Goal: Complete application form

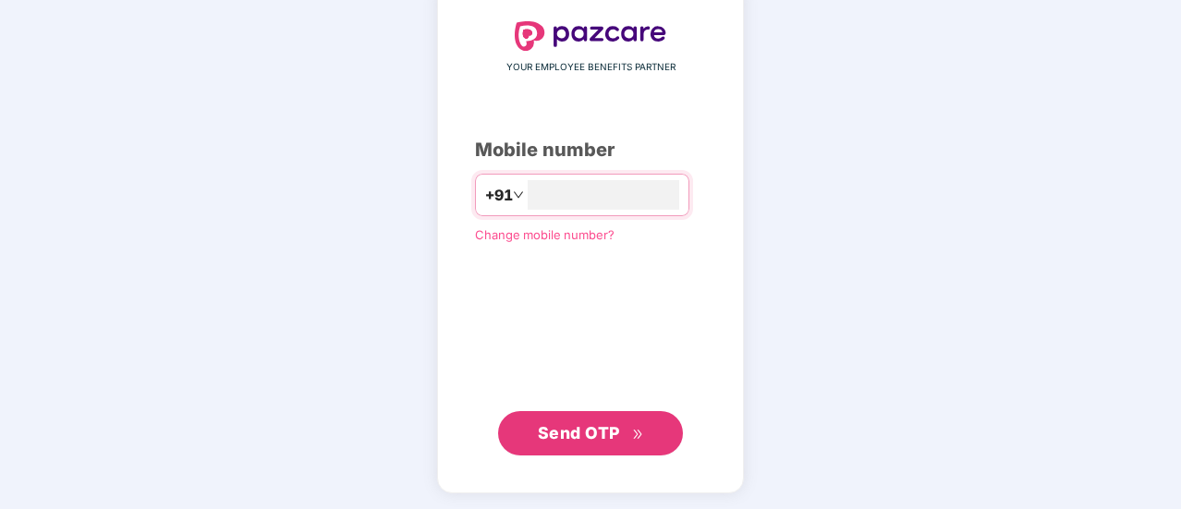
type input "**********"
click at [588, 419] on span "Send OTP" at bounding box center [591, 432] width 106 height 26
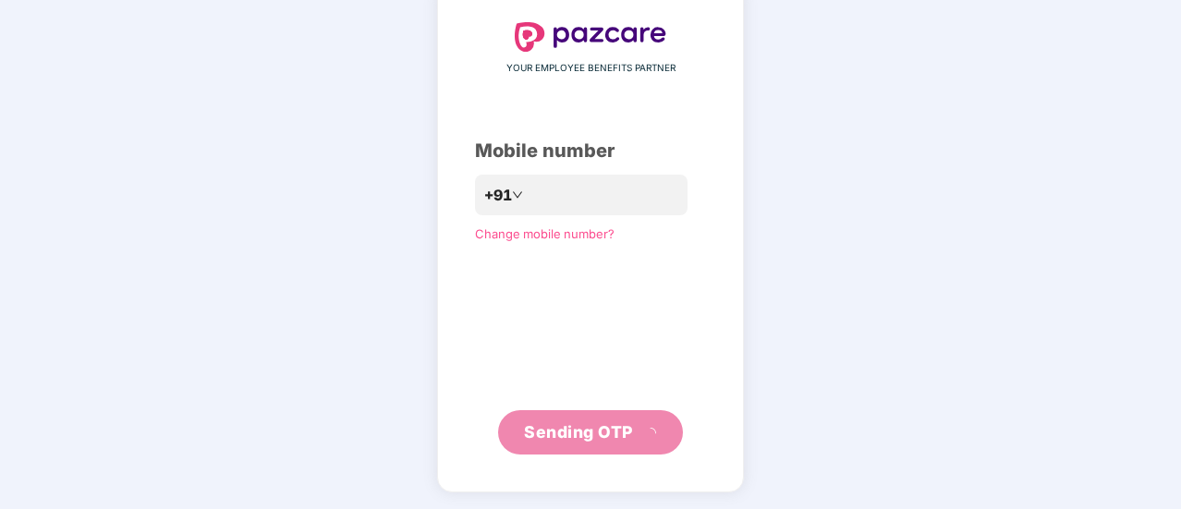
scroll to position [92, 0]
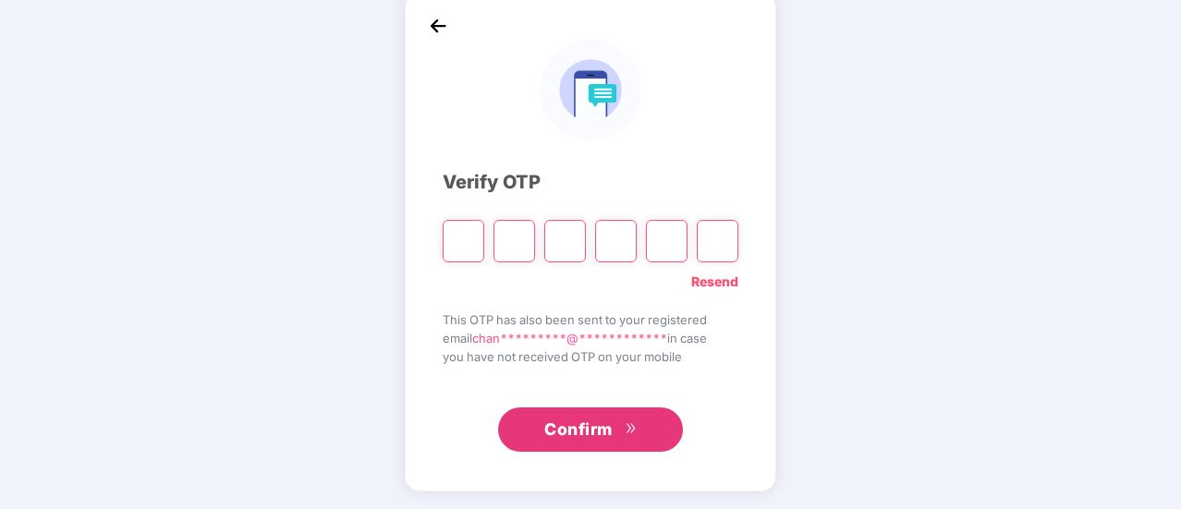
type input "*"
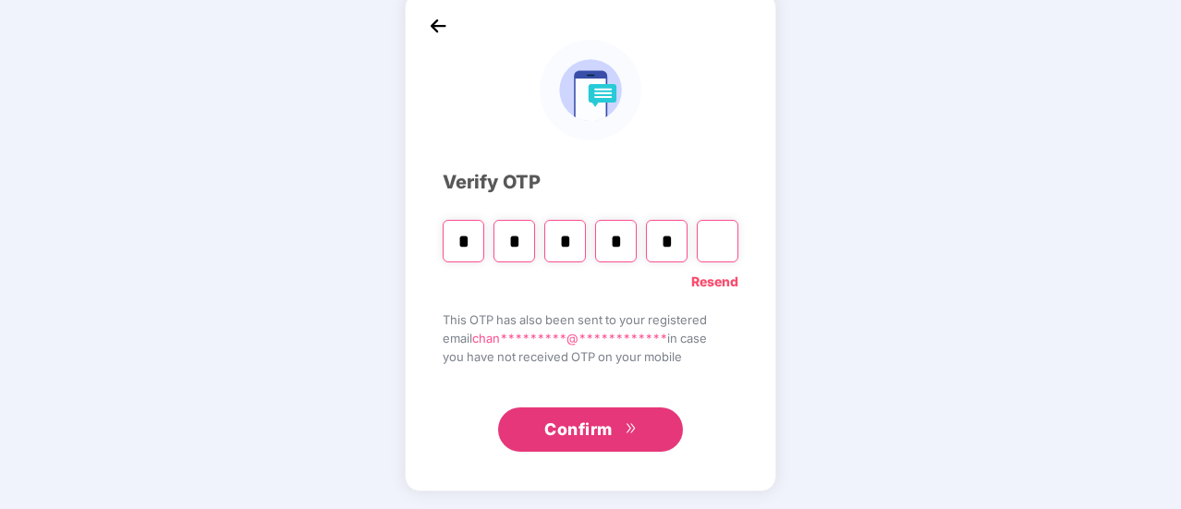
type input "*"
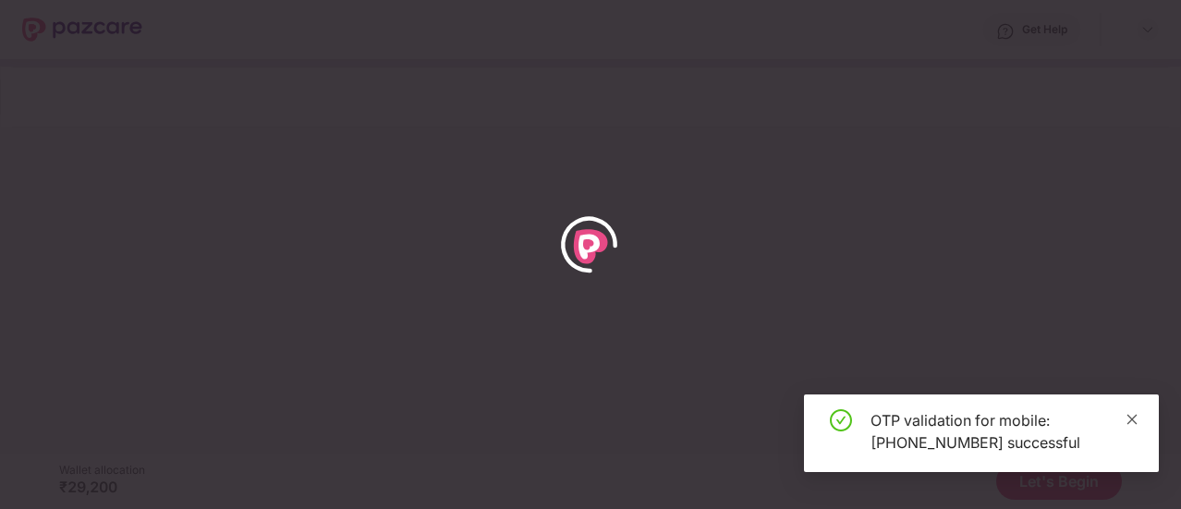
click at [1131, 420] on icon "close" at bounding box center [1132, 419] width 10 height 10
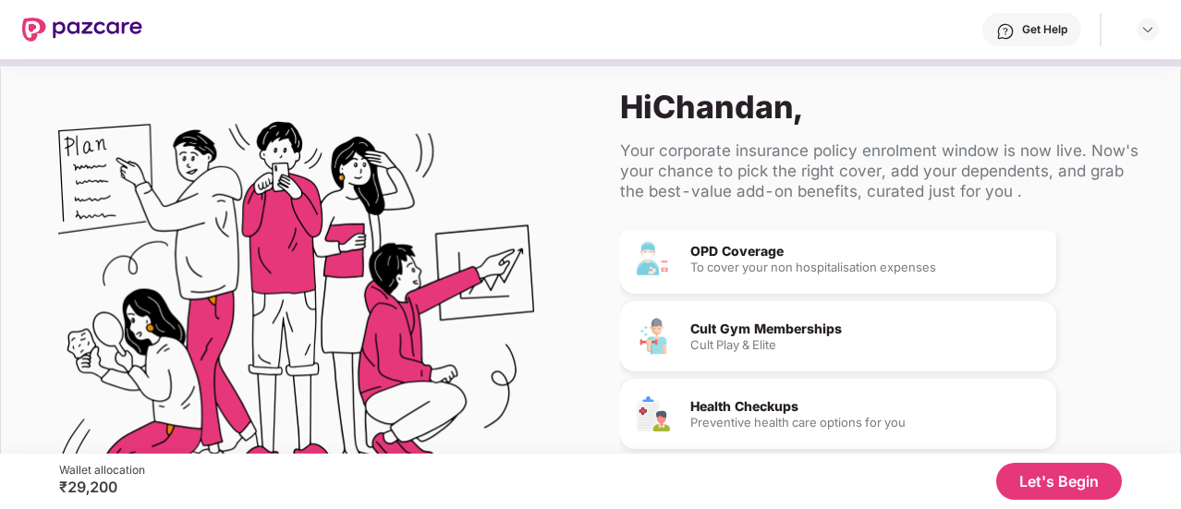
scroll to position [193, 0]
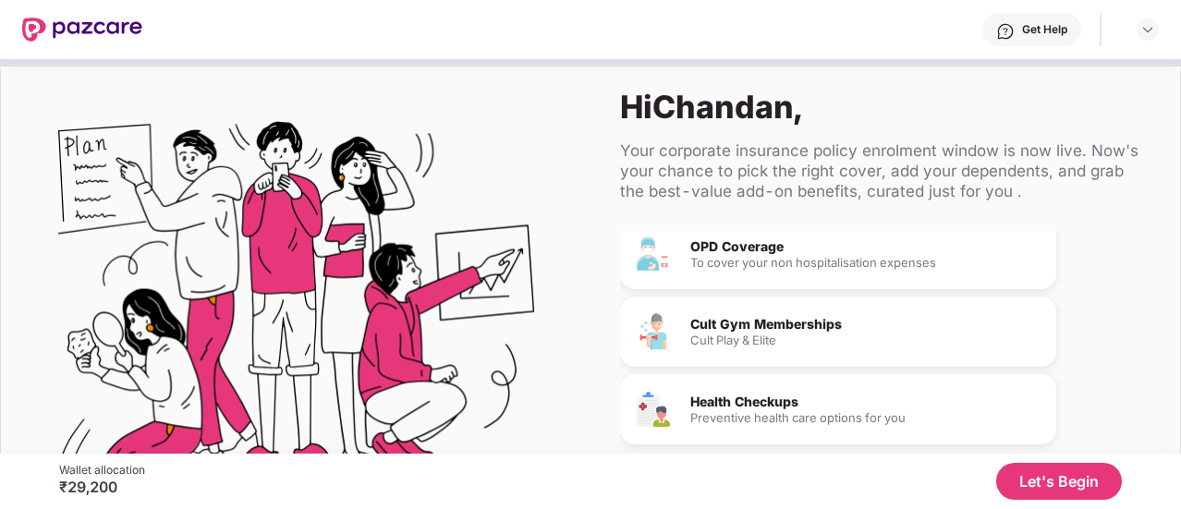
click at [1033, 467] on button "Let's Begin" at bounding box center [1059, 481] width 126 height 37
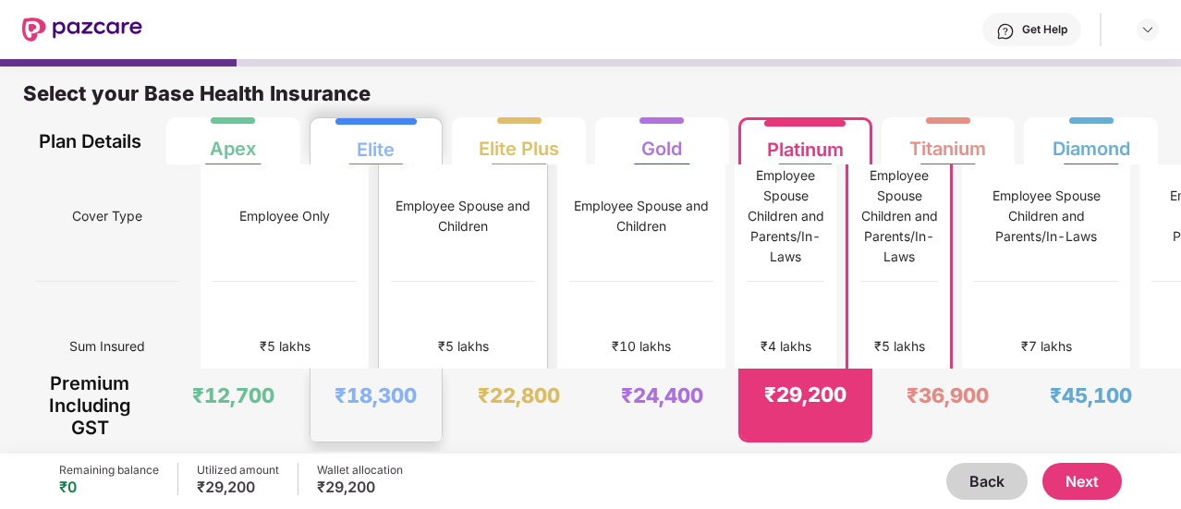
scroll to position [5, 0]
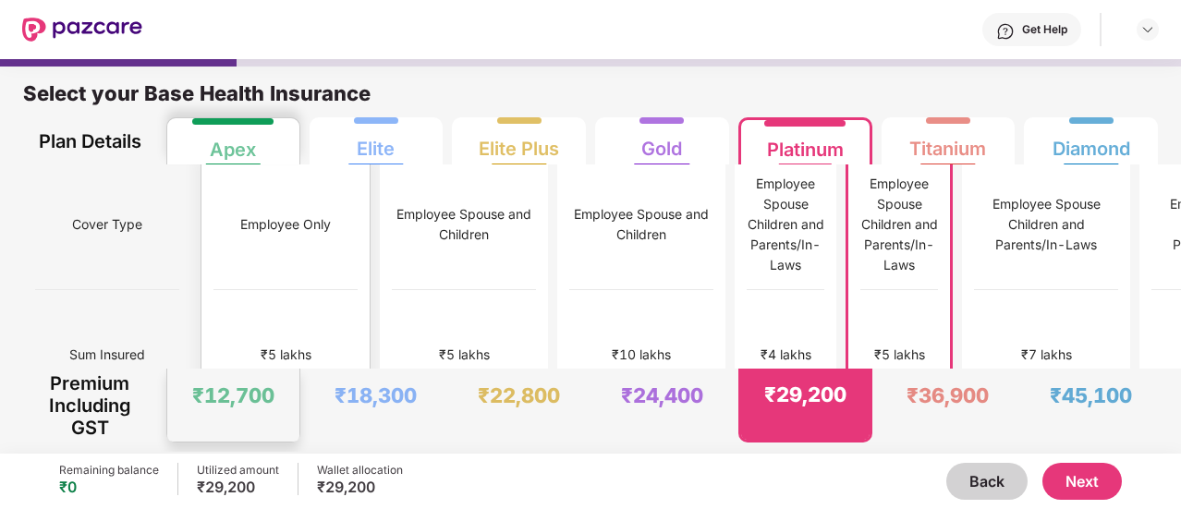
click at [253, 302] on div "₹5 lakhs" at bounding box center [285, 355] width 144 height 130
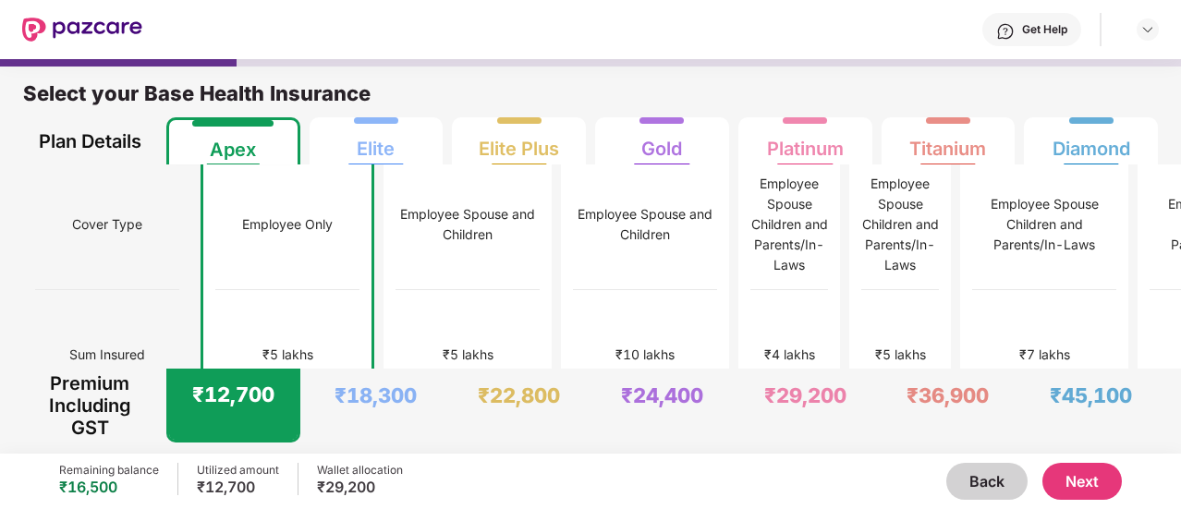
click at [1066, 491] on button "Next" at bounding box center [1081, 481] width 79 height 37
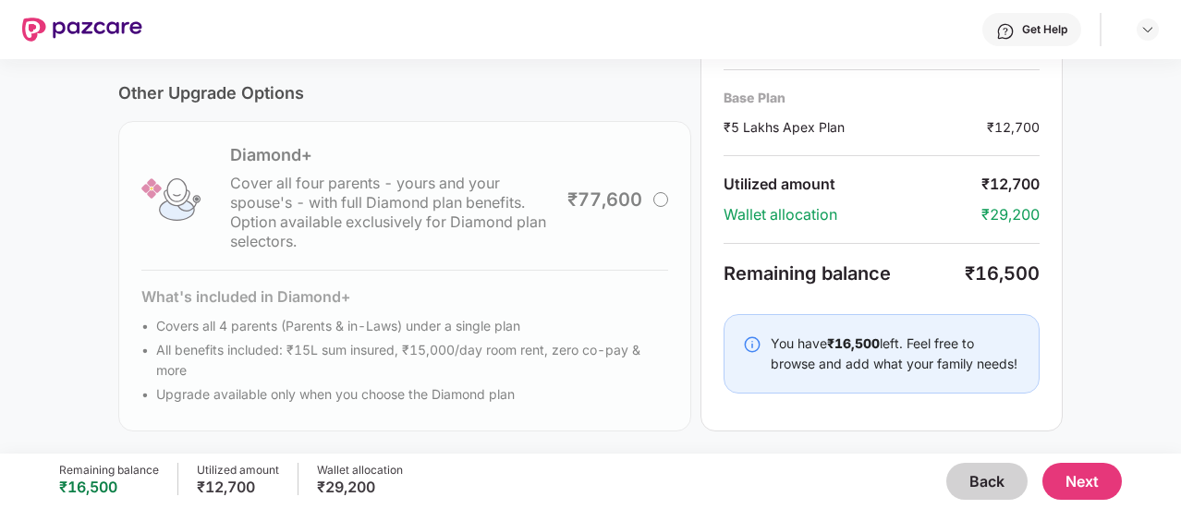
scroll to position [700, 0]
click at [1087, 491] on button "Next" at bounding box center [1081, 481] width 79 height 37
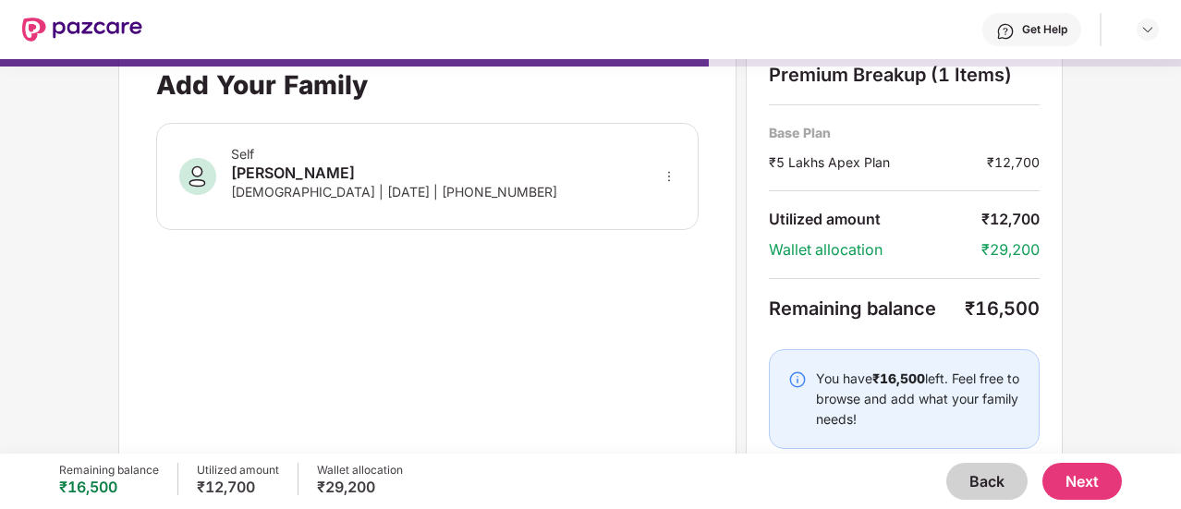
scroll to position [67, 0]
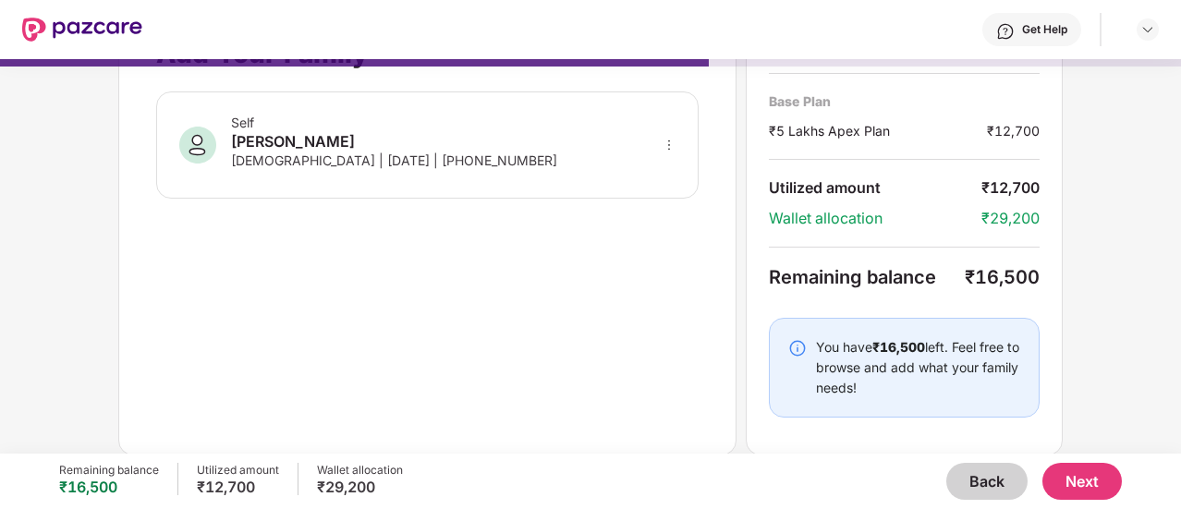
click at [1085, 467] on button "Next" at bounding box center [1081, 481] width 79 height 37
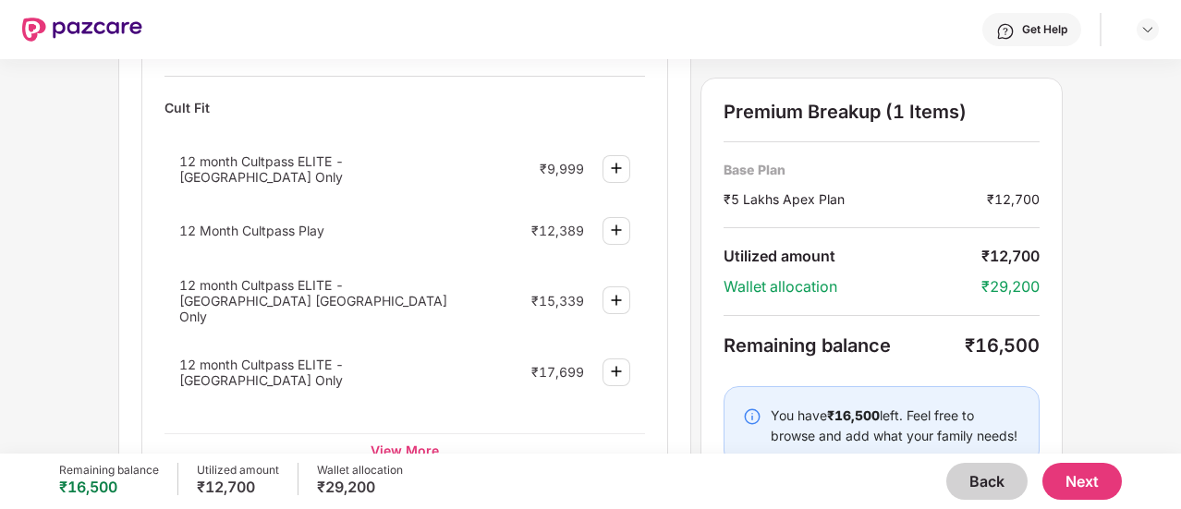
scroll to position [842, 0]
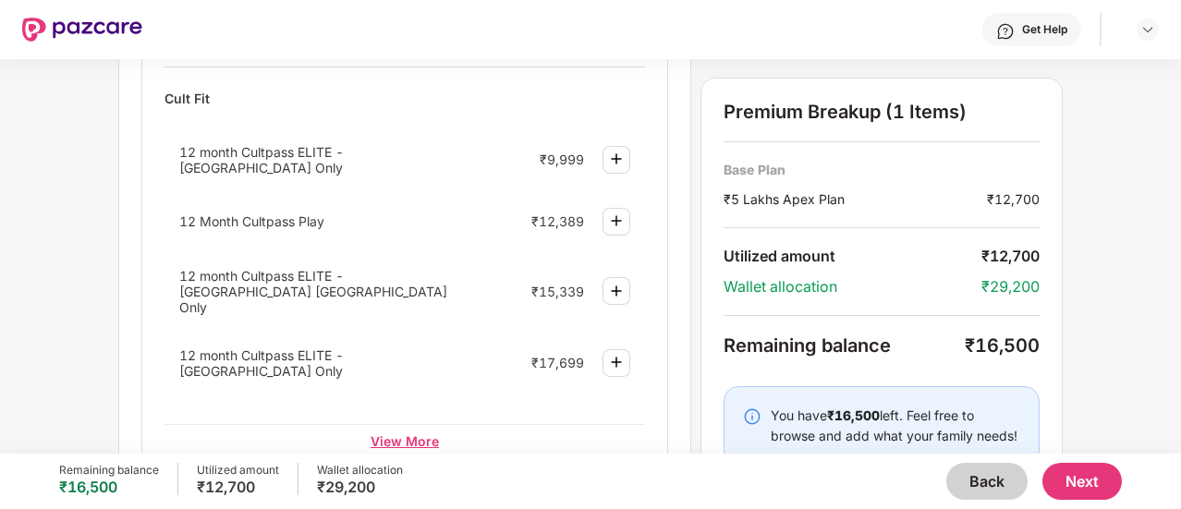
click at [426, 424] on div "View More" at bounding box center [404, 440] width 480 height 33
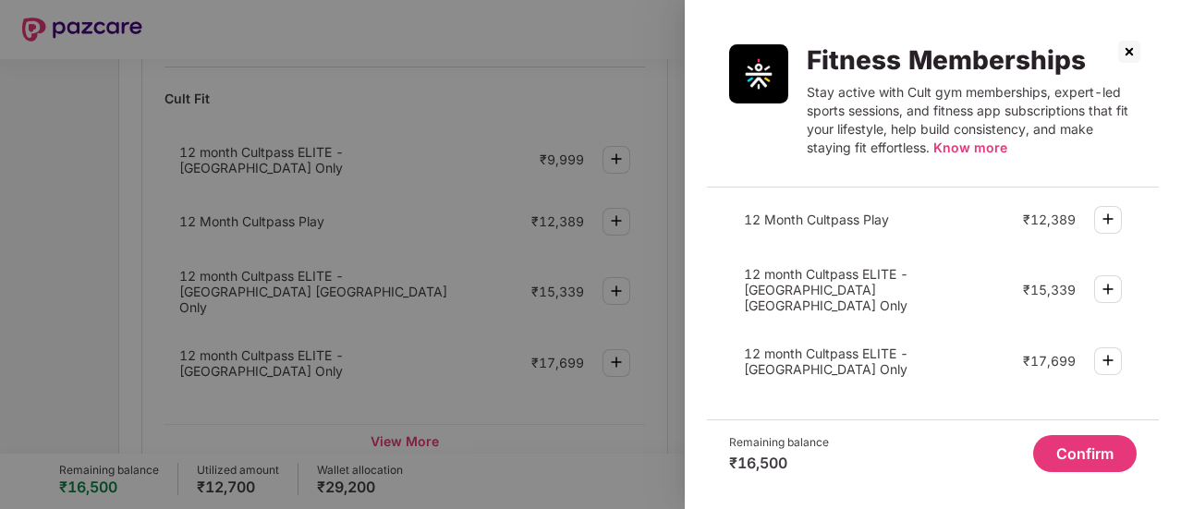
scroll to position [112, 0]
click at [1112, 283] on img at bounding box center [1108, 292] width 22 height 22
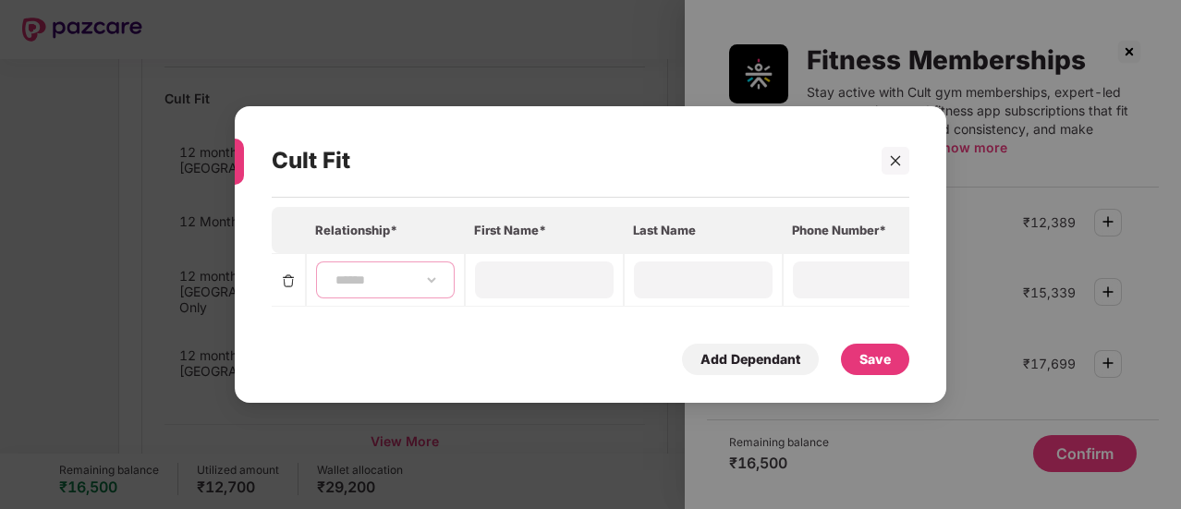
click at [423, 273] on select "**********" at bounding box center [385, 280] width 107 height 15
select select "****"
click at [332, 273] on select "**********" at bounding box center [385, 280] width 107 height 15
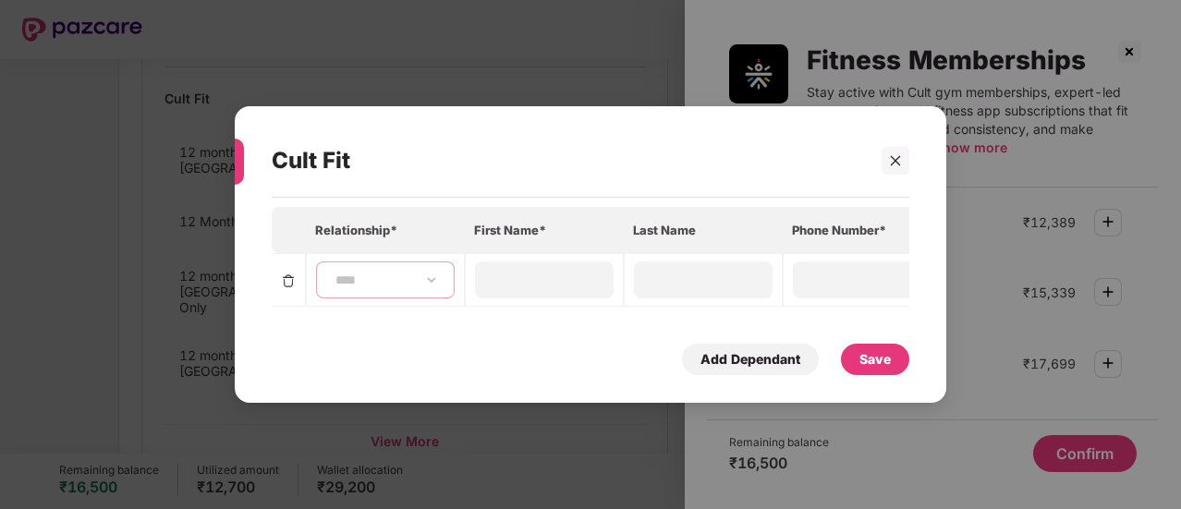
type input "*******"
type input "*****"
type input "**********"
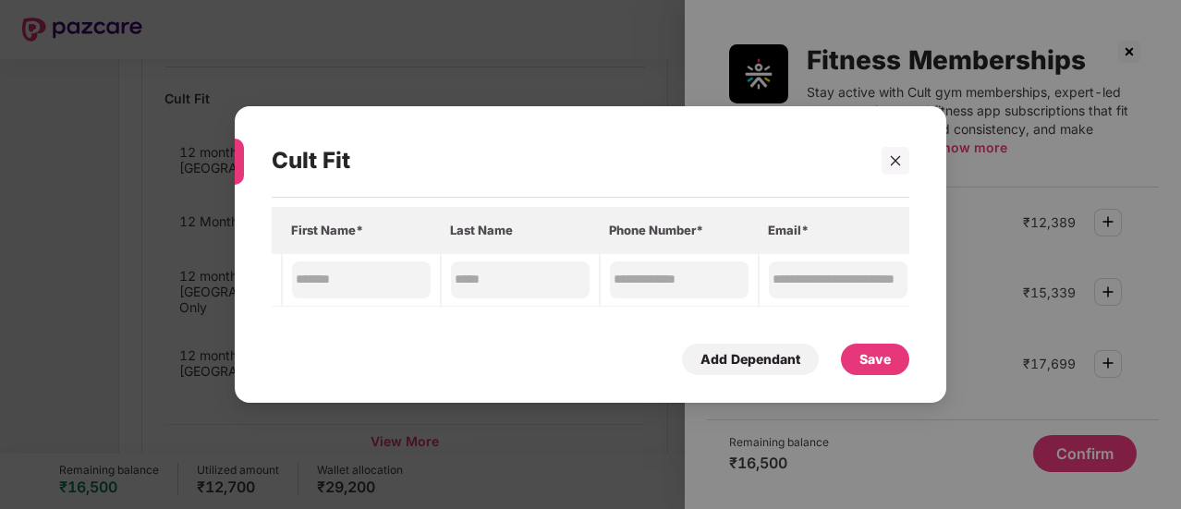
scroll to position [0, 355]
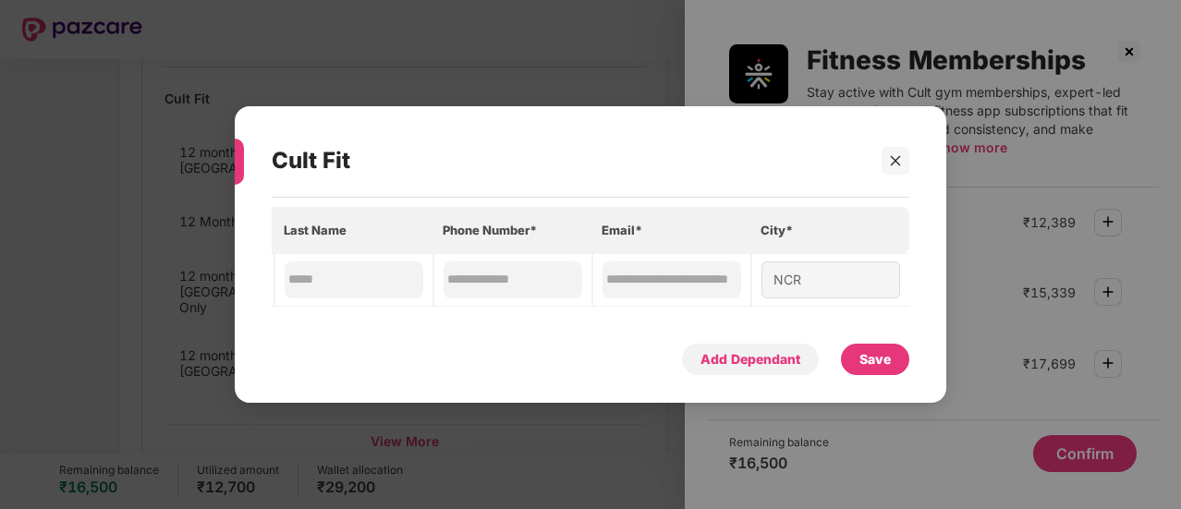
click at [771, 366] on div "Add Dependant" at bounding box center [750, 359] width 100 height 20
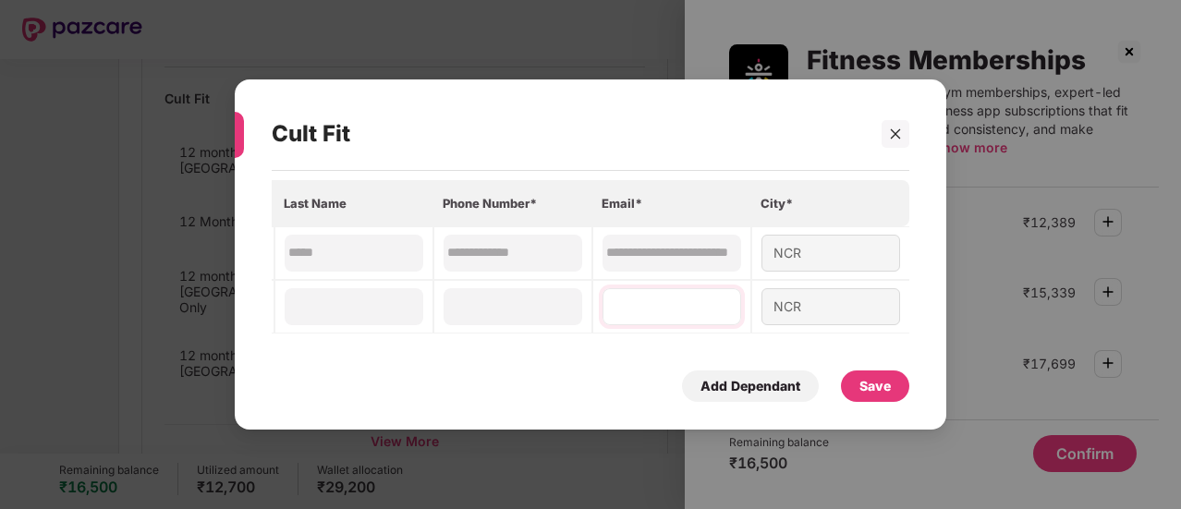
scroll to position [0, 0]
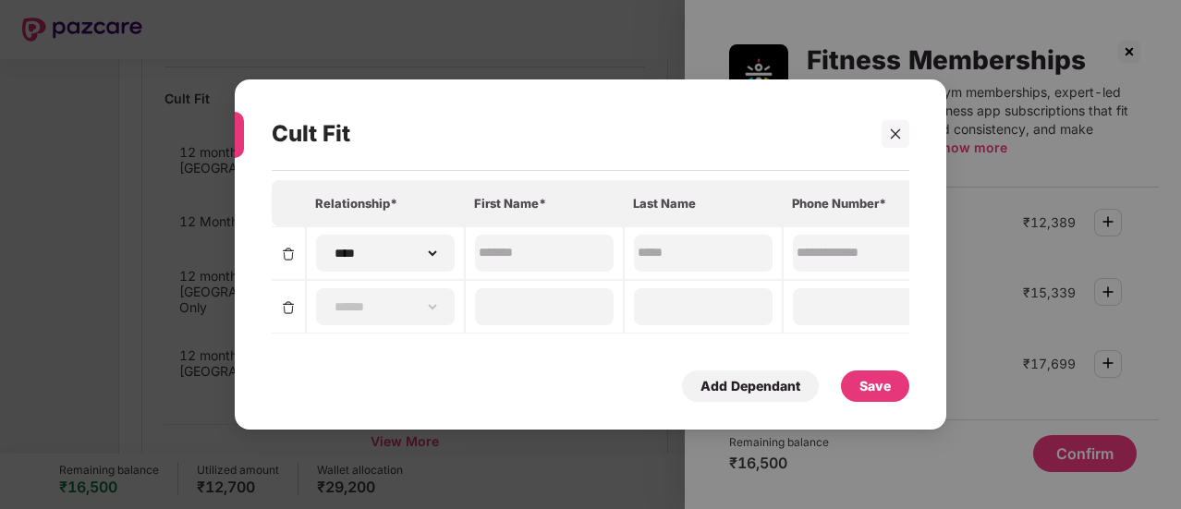
click at [294, 306] on img at bounding box center [288, 307] width 15 height 15
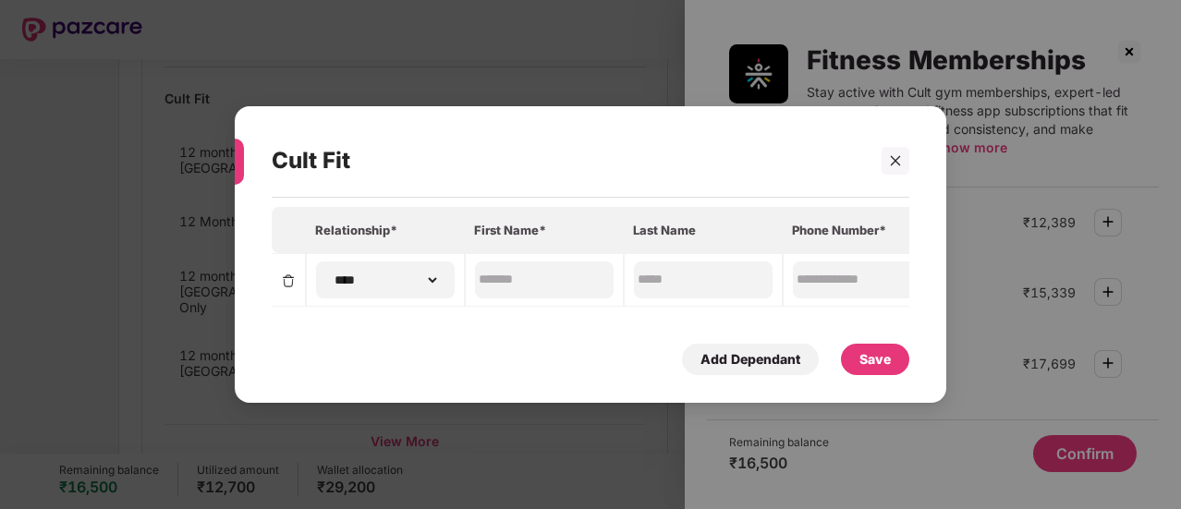
click at [876, 369] on div "Save" at bounding box center [874, 359] width 31 height 20
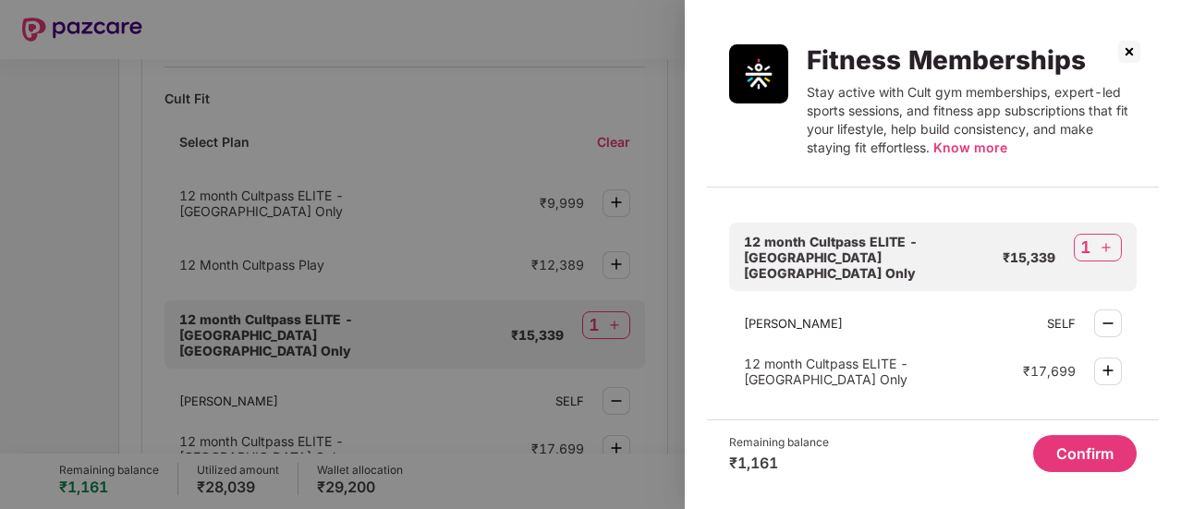
scroll to position [299, 0]
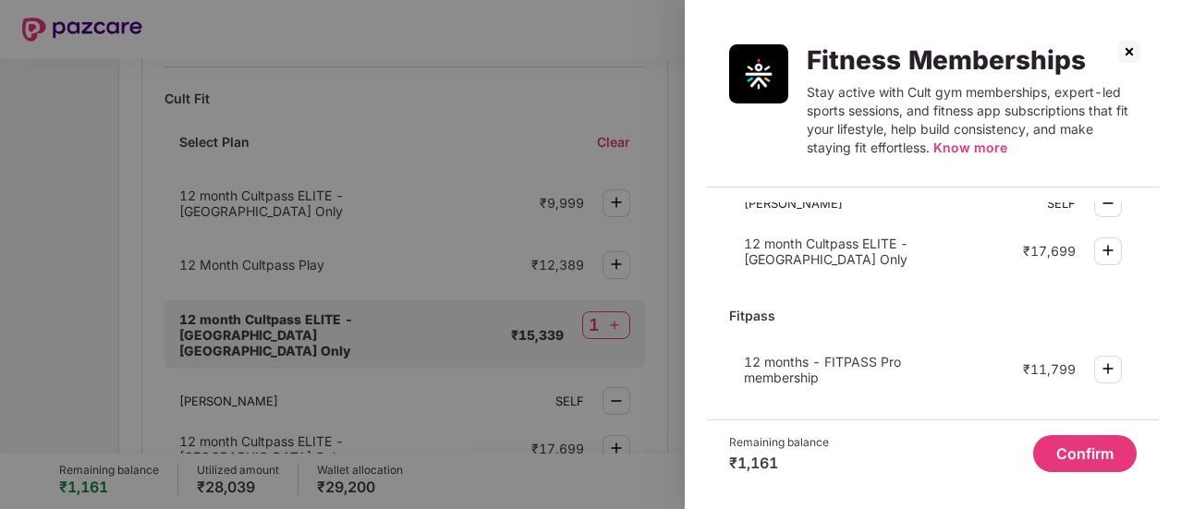
click at [1069, 452] on button "Confirm" at bounding box center [1084, 453] width 103 height 37
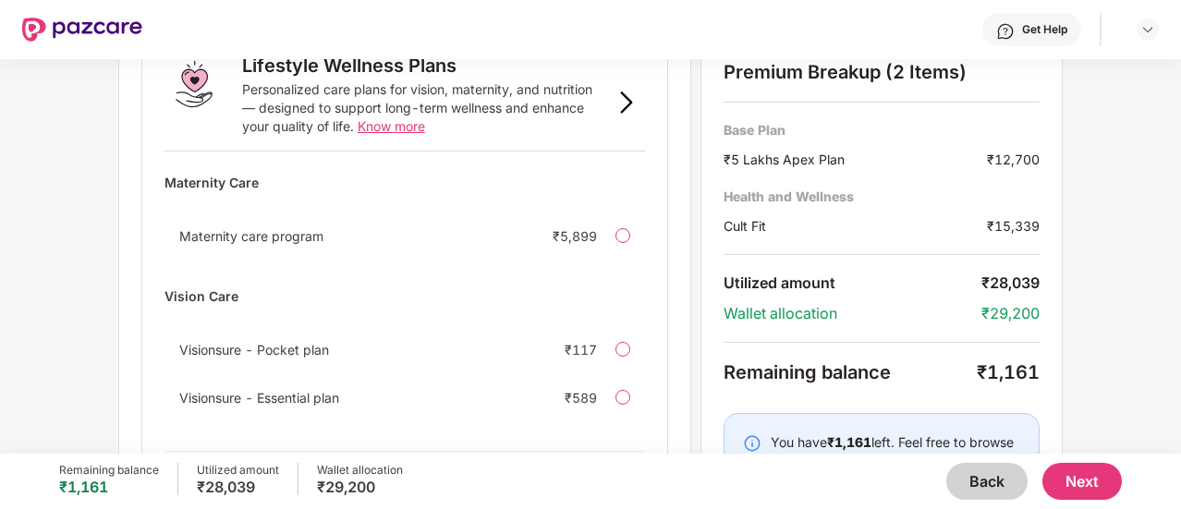
scroll to position [1431, 0]
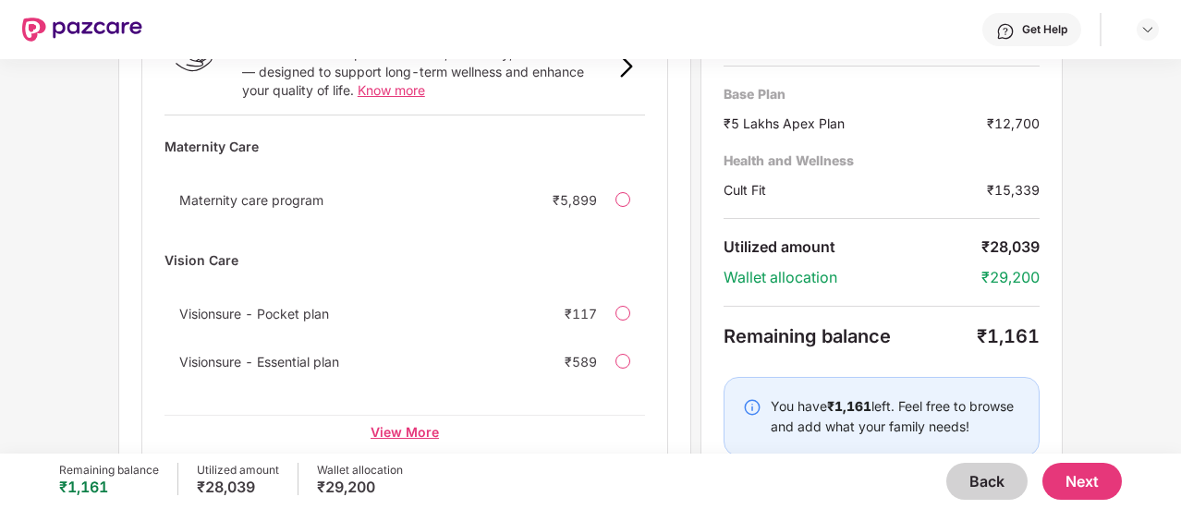
click at [414, 415] on div "View More" at bounding box center [404, 431] width 480 height 33
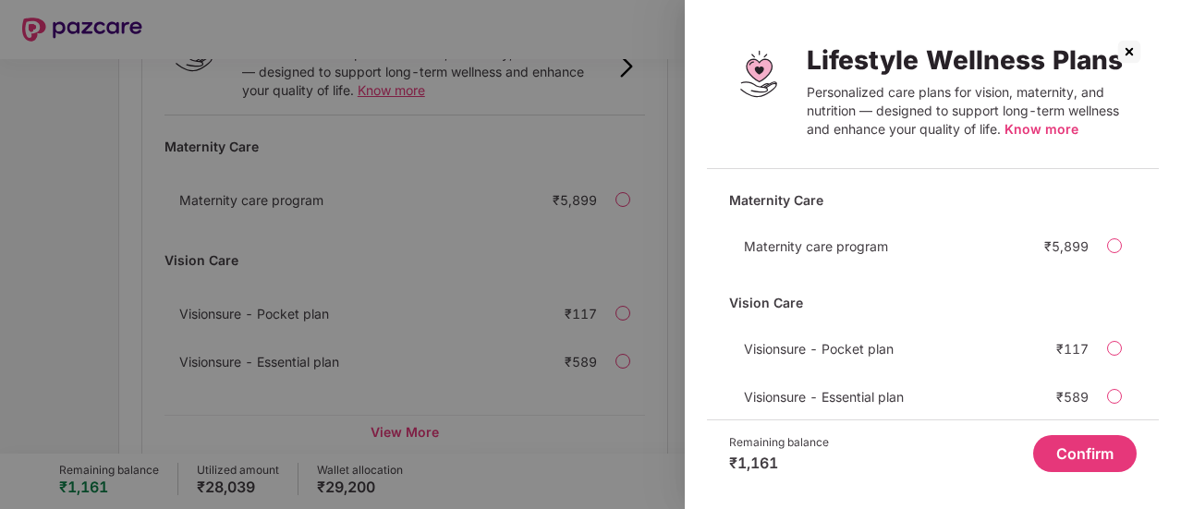
scroll to position [85, 0]
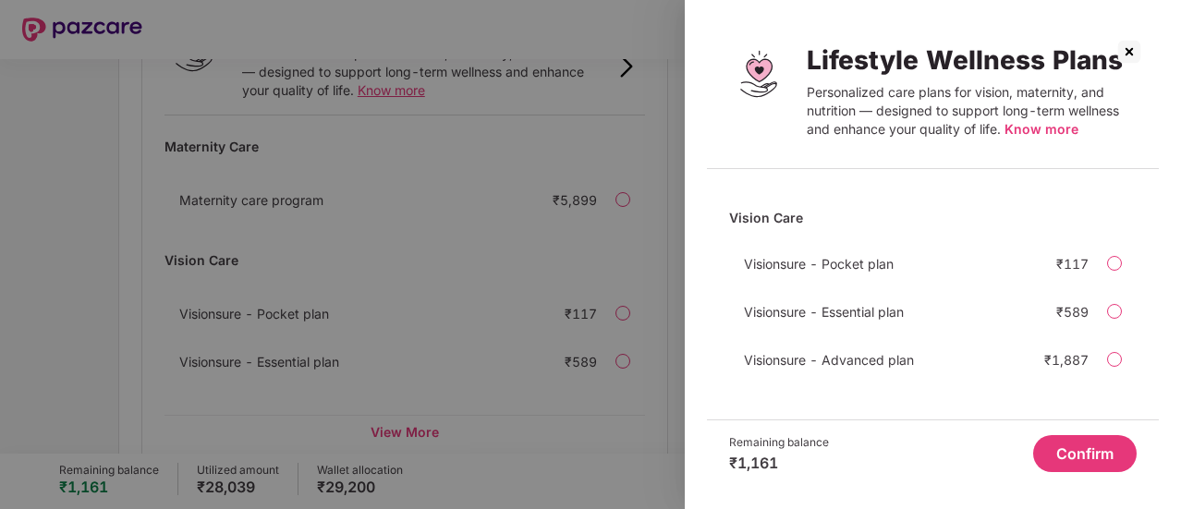
click at [1128, 47] on img at bounding box center [1129, 52] width 30 height 30
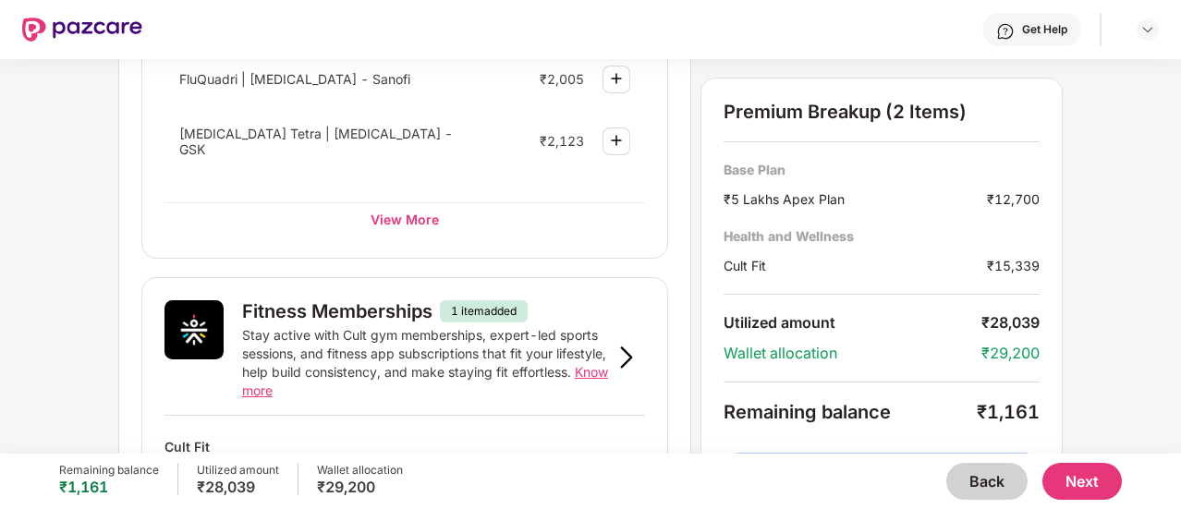
scroll to position [662, 0]
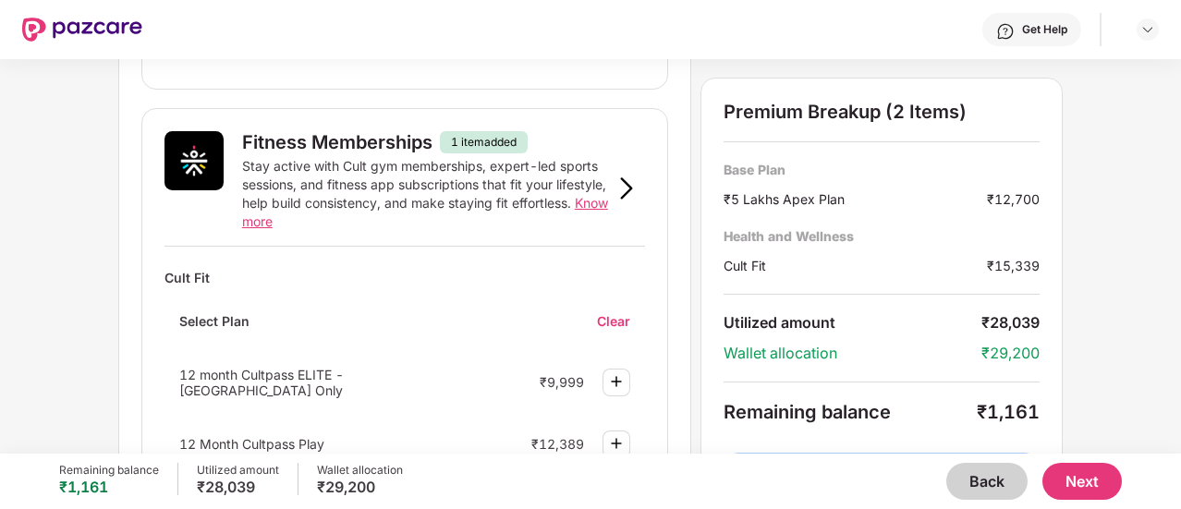
click at [1095, 482] on button "Next" at bounding box center [1081, 481] width 79 height 37
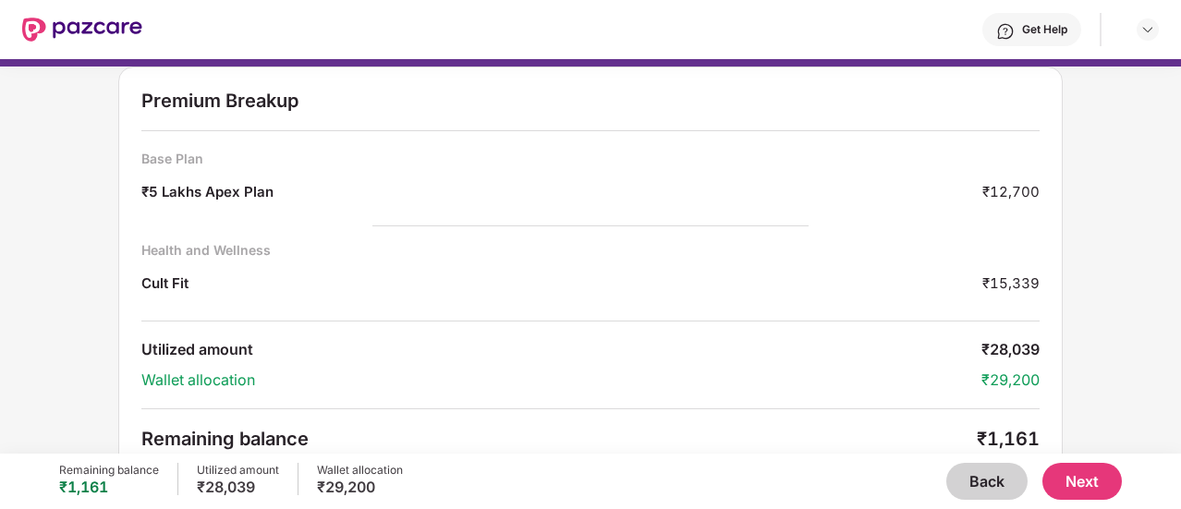
scroll to position [68, 0]
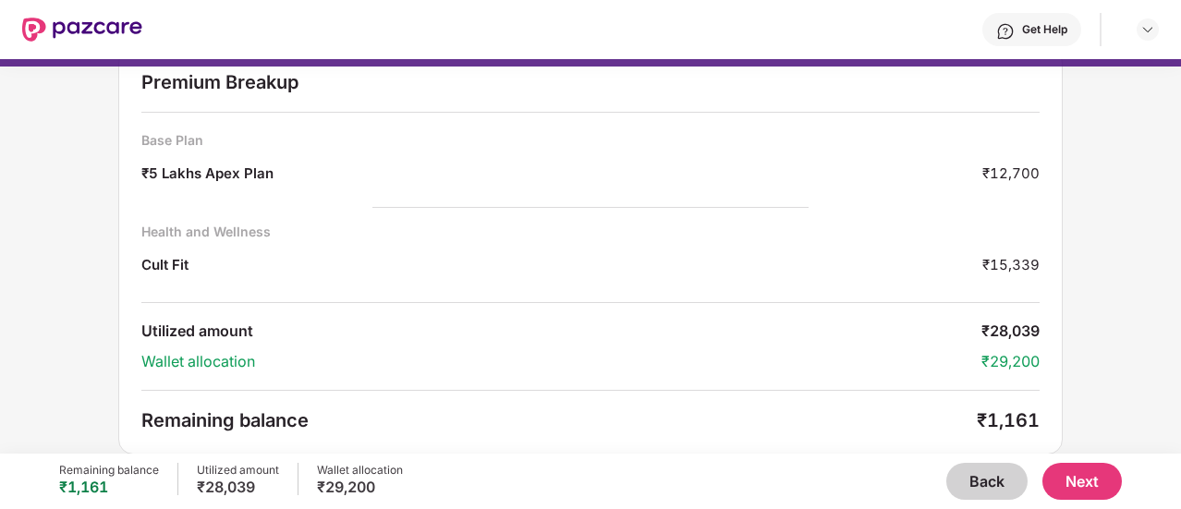
click at [1082, 474] on button "Next" at bounding box center [1081, 481] width 79 height 37
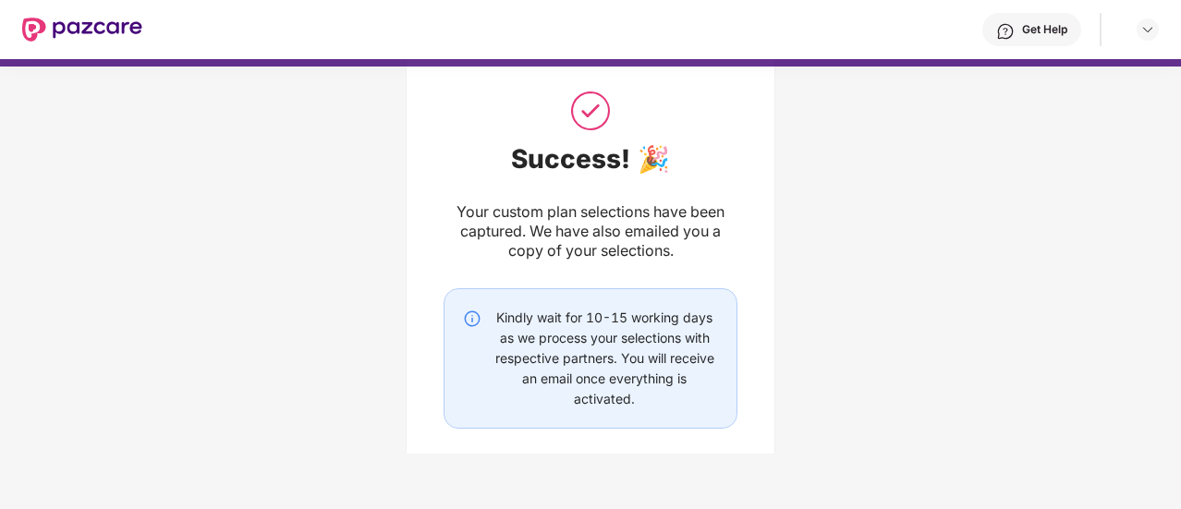
scroll to position [44, 0]
